Goal: Transaction & Acquisition: Download file/media

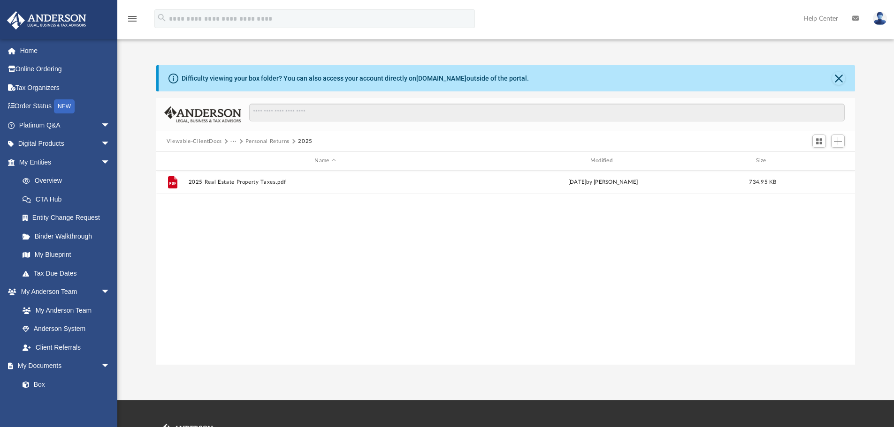
scroll to position [206, 691]
click at [198, 141] on button "Viewable-ClientDocs" at bounding box center [194, 141] width 55 height 8
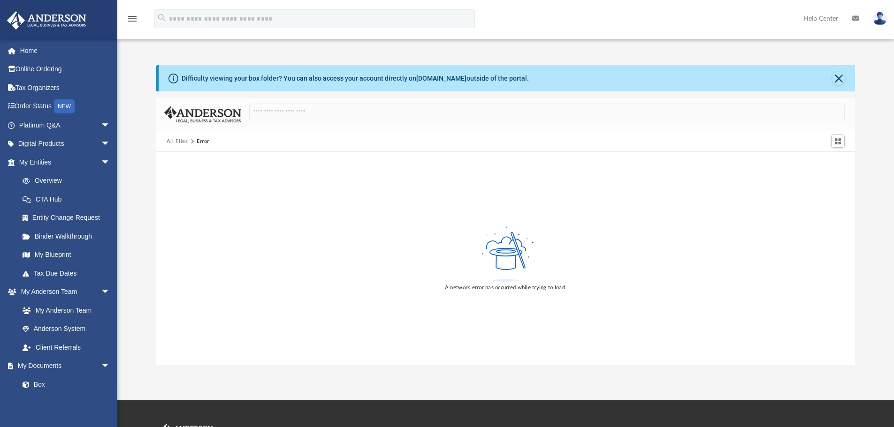
click at [176, 143] on button "All Files" at bounding box center [178, 141] width 22 height 8
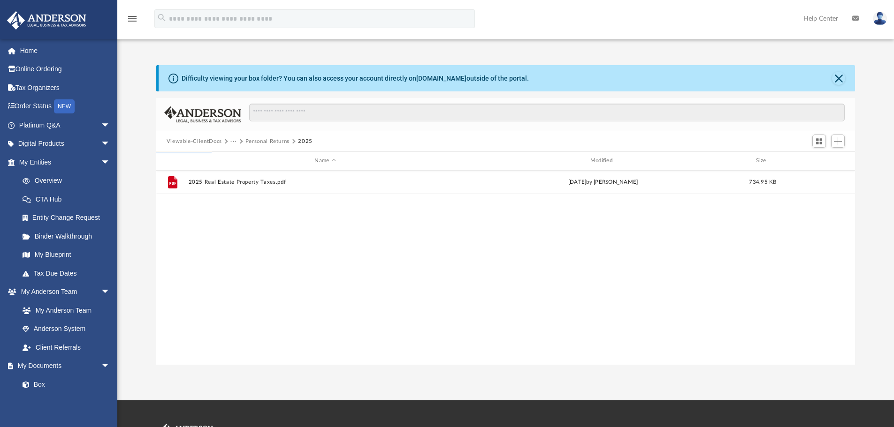
click at [194, 142] on button "Viewable-ClientDocs" at bounding box center [194, 141] width 55 height 8
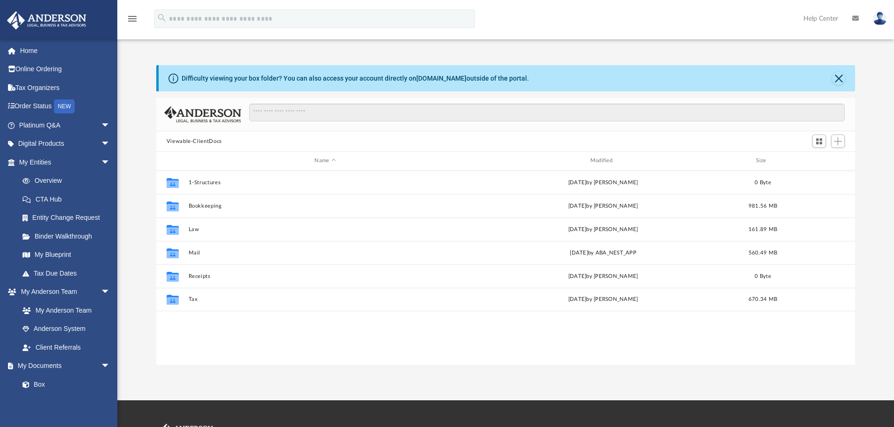
scroll to position [206, 691]
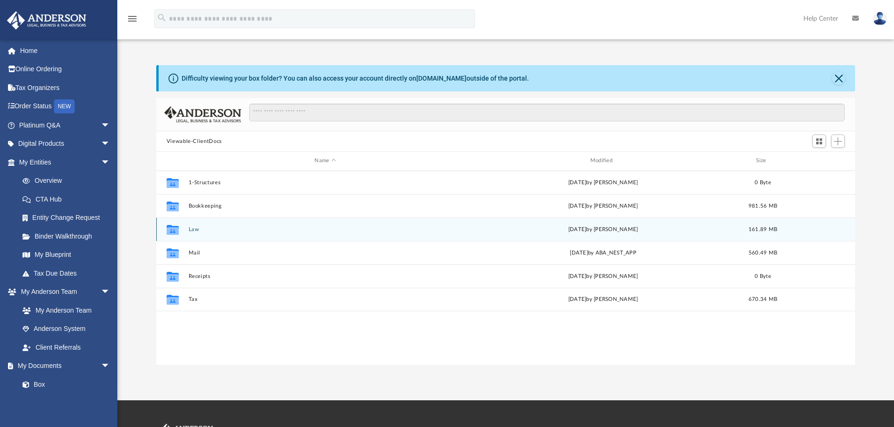
click at [192, 229] on button "Law" at bounding box center [324, 230] width 273 height 6
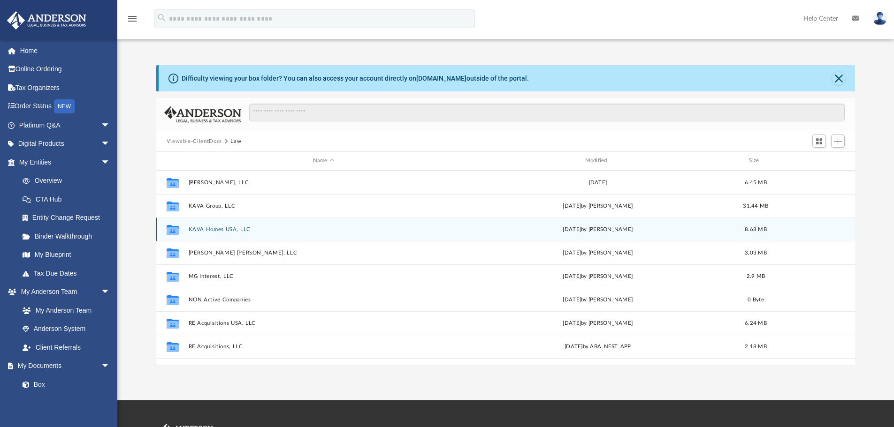
scroll to position [235, 0]
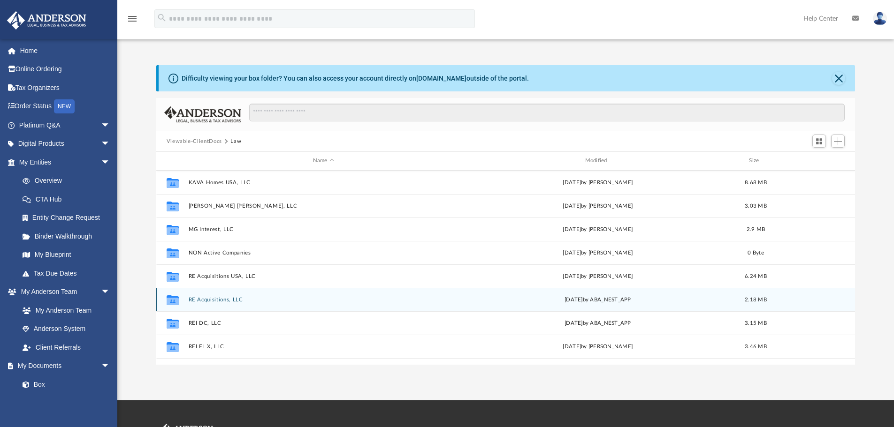
click at [207, 302] on button "RE Acquisitions, LLC" at bounding box center [323, 300] width 270 height 6
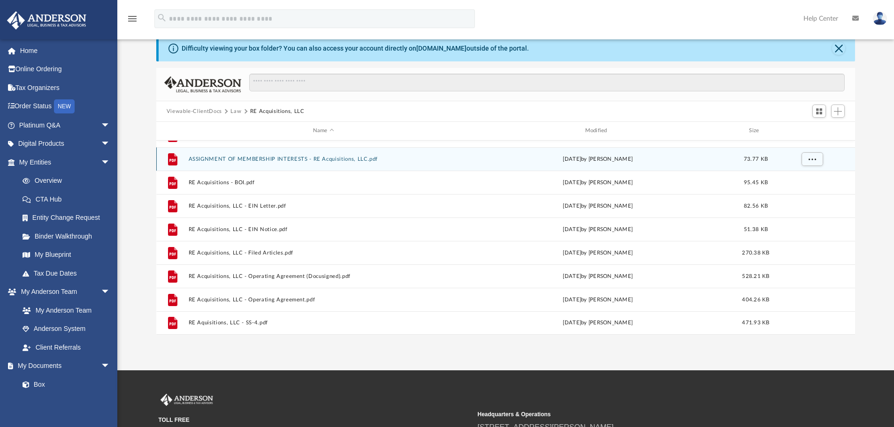
scroll to position [47, 0]
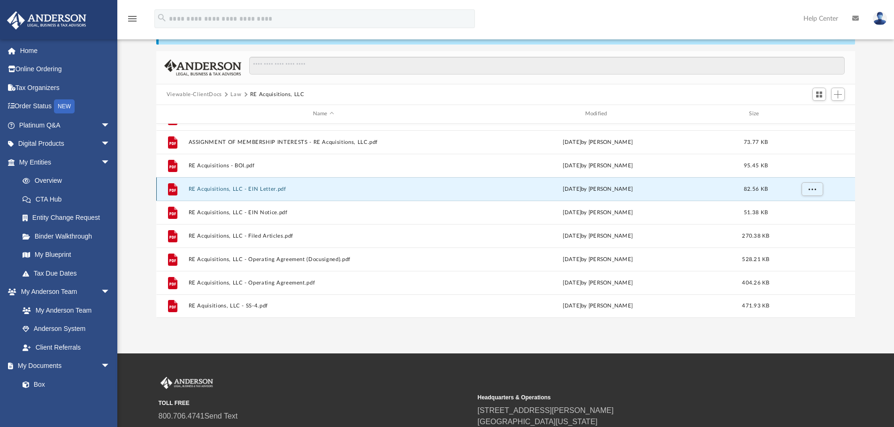
click at [251, 188] on button "RE Acquisitions, LLC - EIN Letter.pdf" at bounding box center [323, 189] width 270 height 6
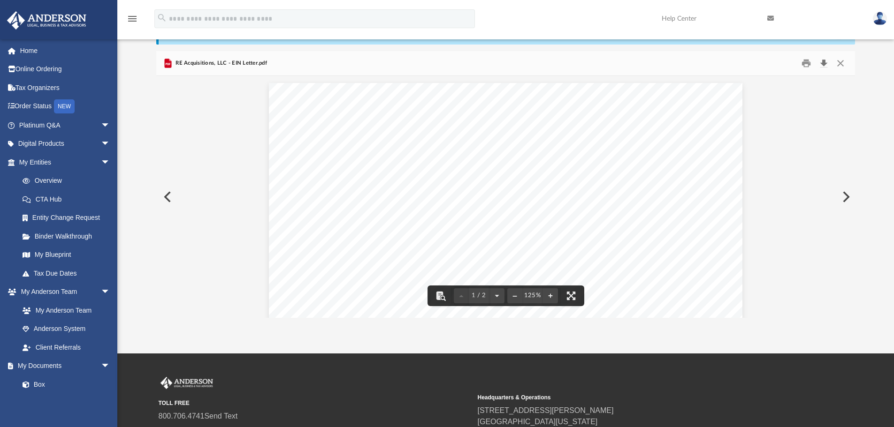
click at [822, 64] on button "Download" at bounding box center [823, 63] width 17 height 15
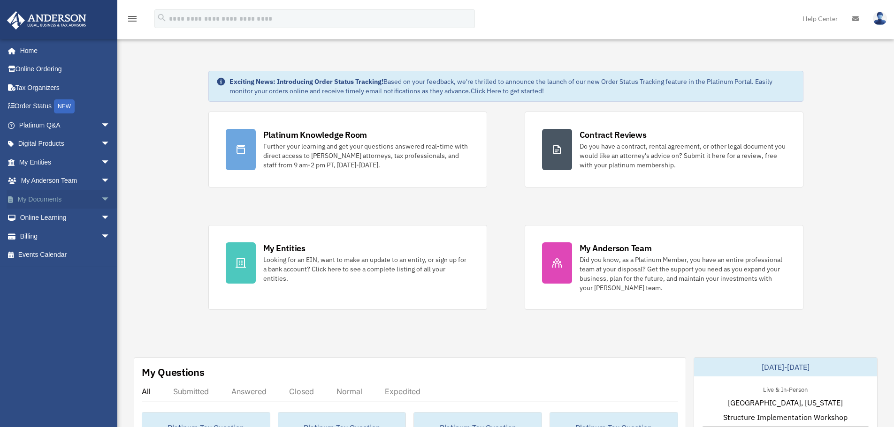
click at [101, 193] on span "arrow_drop_down" at bounding box center [110, 199] width 19 height 19
click at [58, 220] on link "Box" at bounding box center [68, 218] width 111 height 19
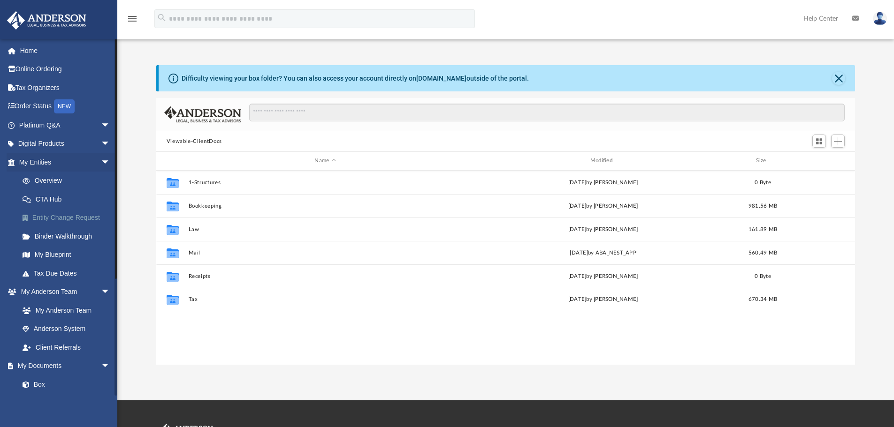
scroll to position [206, 691]
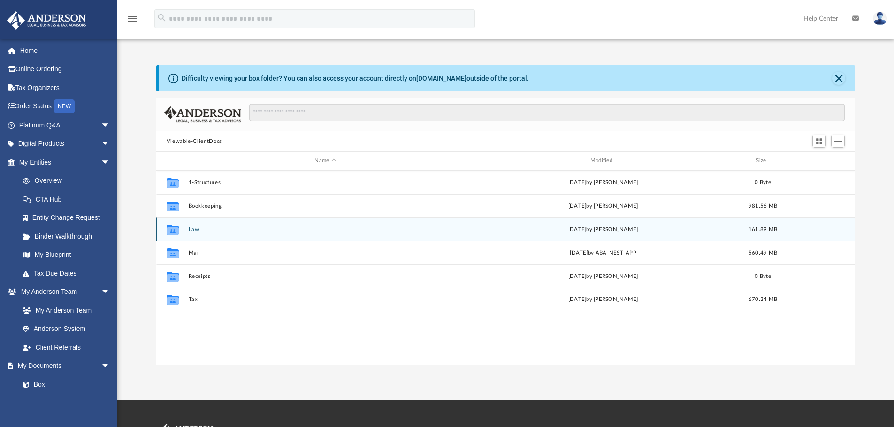
click at [192, 228] on button "Law" at bounding box center [324, 230] width 273 height 6
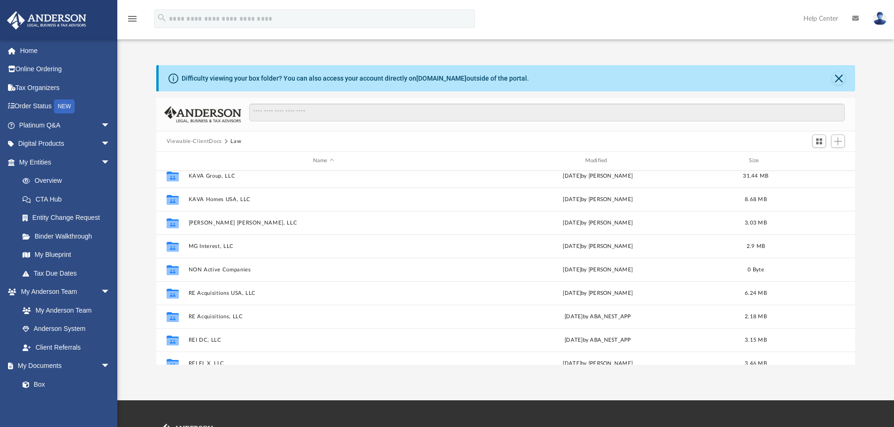
scroll to position [235, 0]
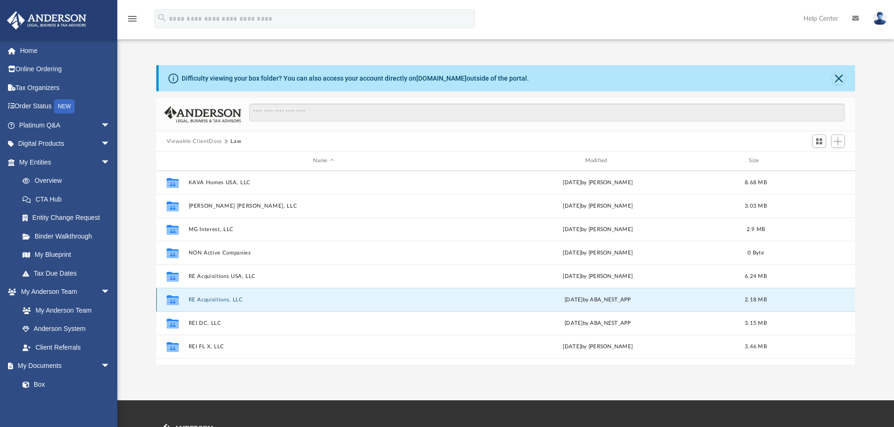
click at [222, 301] on button "RE Acquisitions, LLC" at bounding box center [323, 300] width 270 height 6
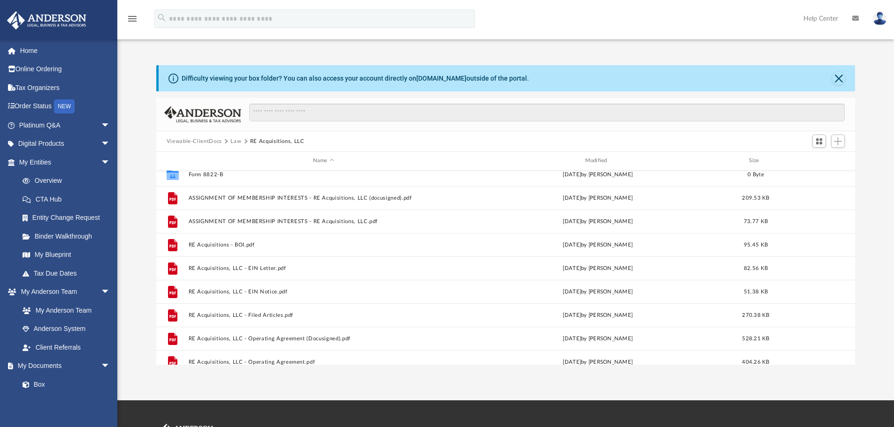
scroll to position [64, 0]
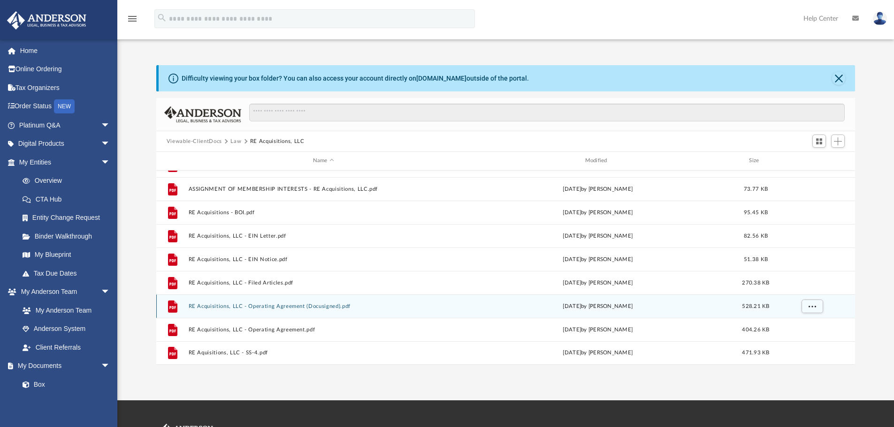
click at [294, 306] on button "RE Acquisitions, LLC - Operating Agreement (Docusigned).pdf" at bounding box center [323, 306] width 270 height 6
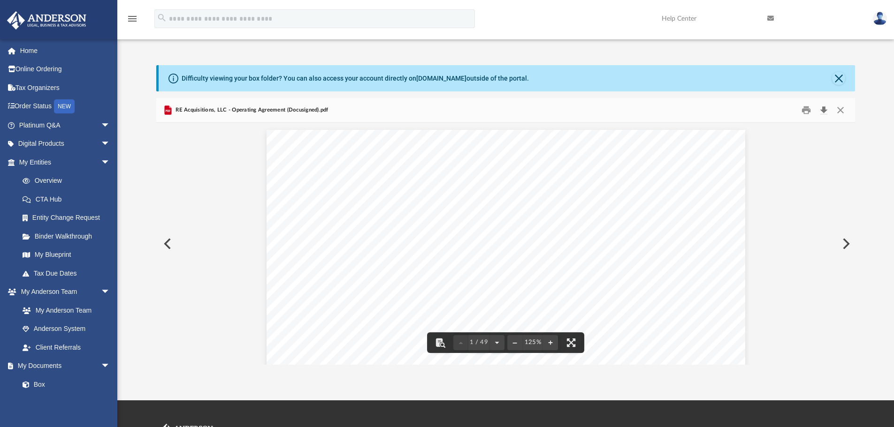
click at [820, 110] on button "Download" at bounding box center [823, 110] width 17 height 15
